Goal: Task Accomplishment & Management: Manage account settings

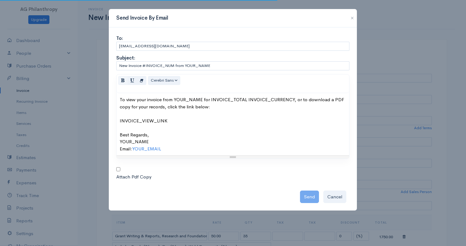
select select "[GEOGRAPHIC_DATA]"
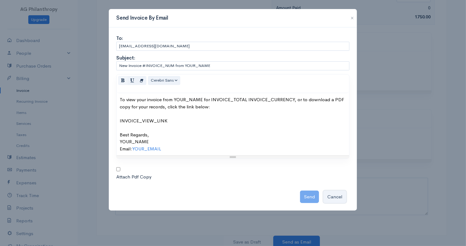
click at [335, 199] on button "Cancel" at bounding box center [334, 196] width 23 height 13
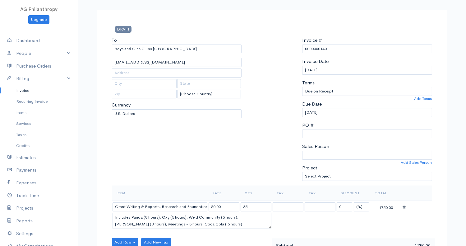
scroll to position [0, 0]
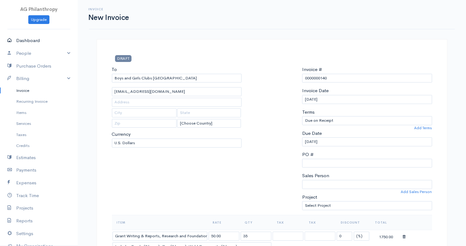
click at [26, 44] on link "Dashboard" at bounding box center [39, 40] width 78 height 13
select select "90"
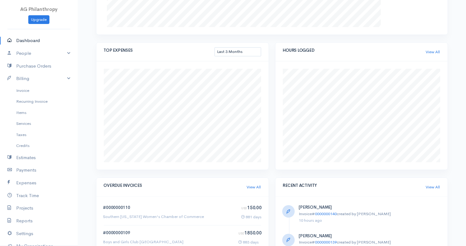
scroll to position [342, 0]
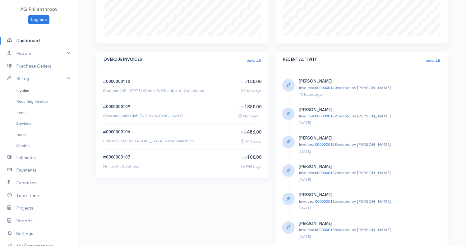
click at [20, 91] on link "Invoice" at bounding box center [39, 90] width 78 height 11
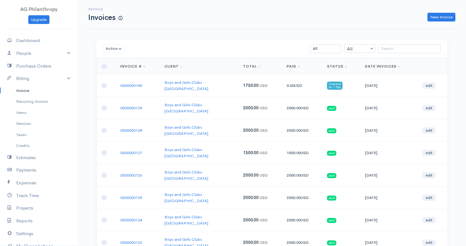
click at [195, 82] on link "Boys and Girls Clubs [GEOGRAPHIC_DATA]" at bounding box center [187, 86] width 44 height 12
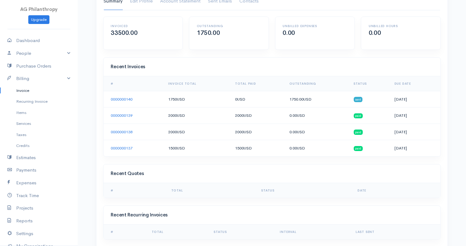
scroll to position [62, 0]
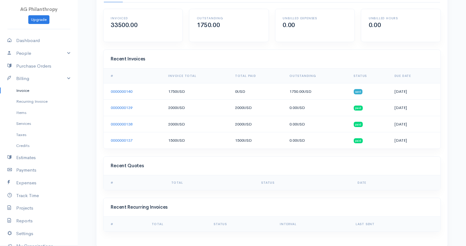
click at [124, 89] on link "0000000140" at bounding box center [122, 91] width 22 height 5
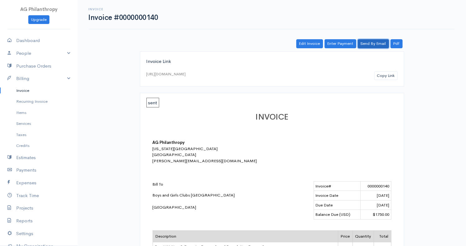
click at [380, 43] on link "Send By Email" at bounding box center [373, 43] width 31 height 9
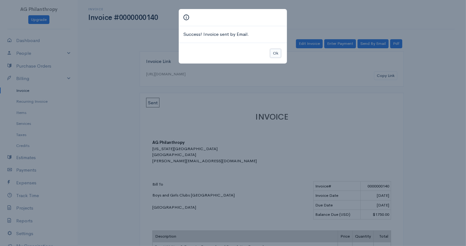
click at [274, 52] on button "Ok" at bounding box center [275, 53] width 11 height 9
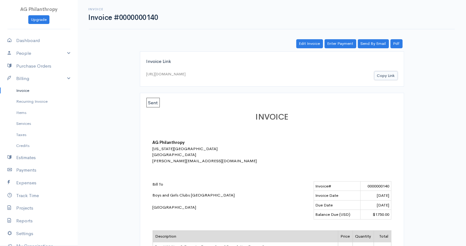
click at [388, 74] on button "Copy Link" at bounding box center [385, 75] width 23 height 9
